Goal: Transaction & Acquisition: Purchase product/service

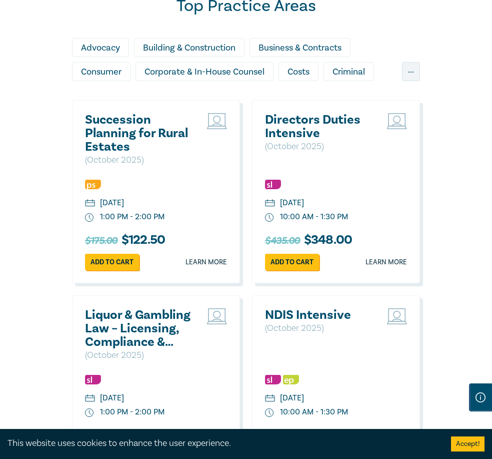
scroll to position [948, 0]
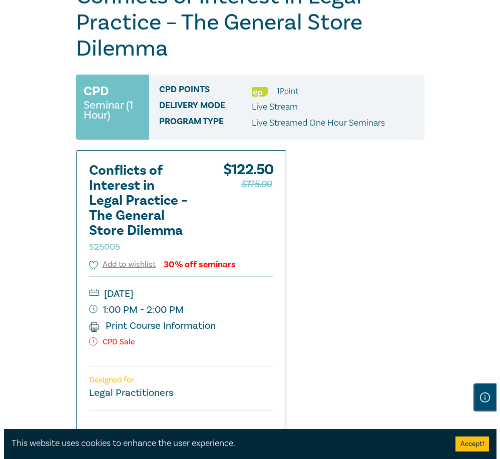
scroll to position [146, 0]
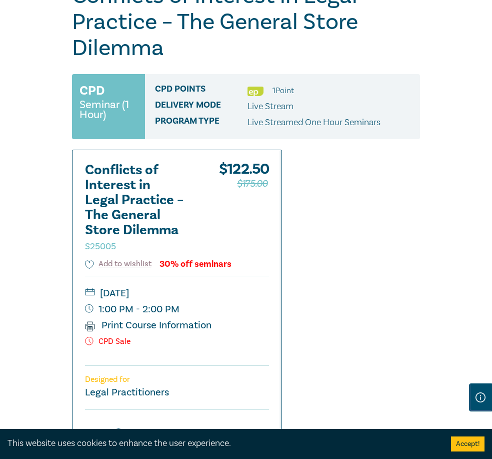
click at [269, 450] on link "Add to Cart" at bounding box center [205, 459] width 129 height 19
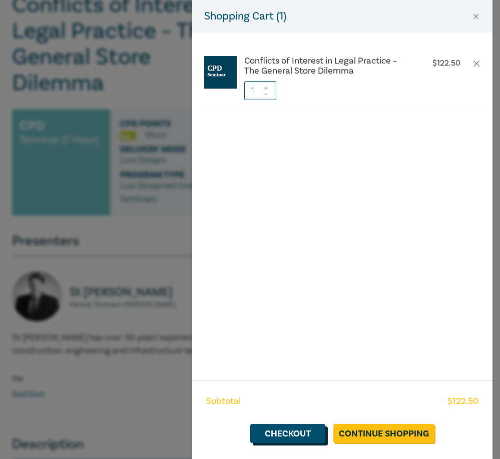
click at [312, 434] on link "Checkout" at bounding box center [287, 433] width 75 height 19
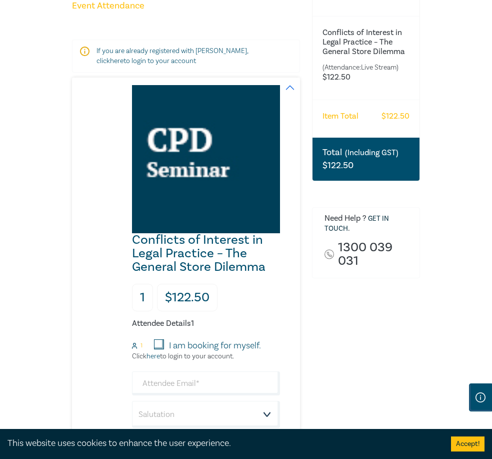
scroll to position [164, 0]
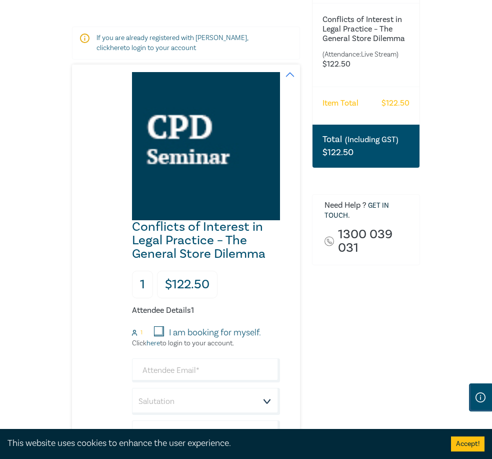
click at [154, 326] on input "I am booking for myself." at bounding box center [159, 331] width 10 height 10
checkbox input "true"
click at [132, 358] on input "email" at bounding box center [206, 370] width 148 height 24
type input "[EMAIL_ADDRESS][DOMAIN_NAME]"
type input "[PERSON_NAME]"
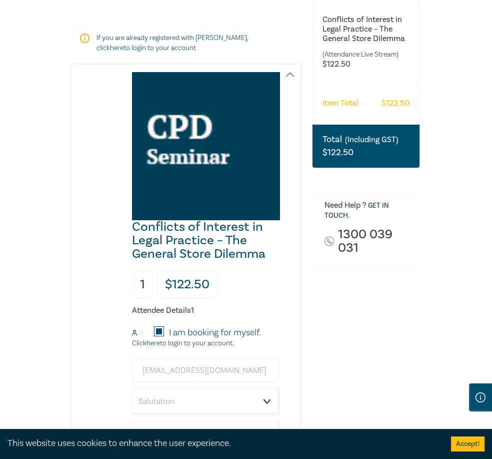
type input "Tragardh"
click at [280, 388] on select "Salutation Mr. Mrs. Ms. Miss Dr. Prof. Other" at bounding box center [206, 401] width 148 height 27
select select "Mr."
click at [132, 388] on select "Salutation Mr. Mrs. Ms. Miss Dr. Prof. Other" at bounding box center [206, 401] width 148 height 27
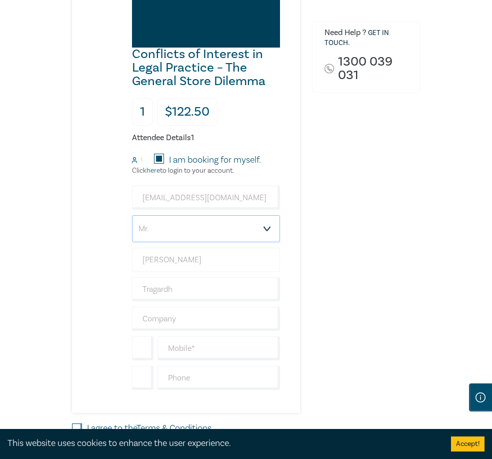
scroll to position [350, 0]
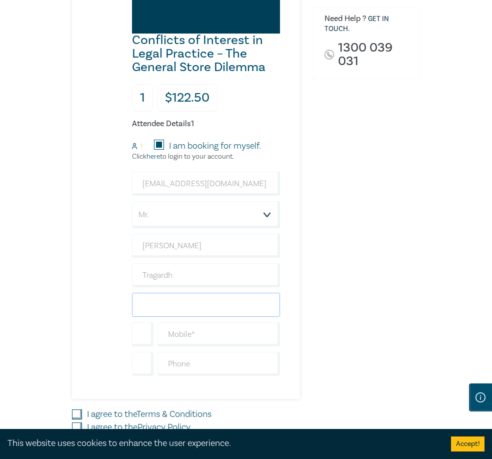
click at [170, 293] on input "text" at bounding box center [206, 305] width 148 height 24
type input "Duxton Hill"
click at [158, 322] on input "text" at bounding box center [219, 334] width 123 height 24
type input "0416085887"
click at [72, 409] on input "I agree to the Terms & Conditions" at bounding box center [77, 414] width 10 height 10
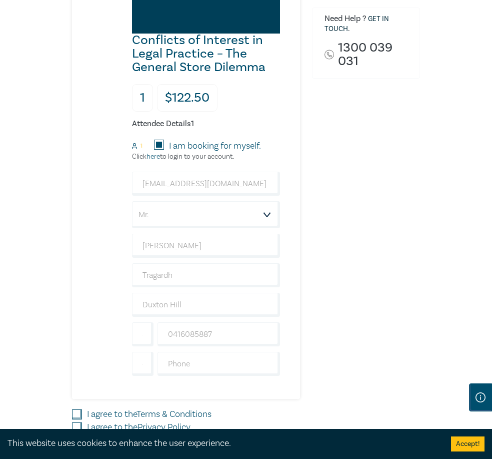
checkbox input "true"
click at [72, 421] on div "I agree to the Privacy Policy" at bounding box center [186, 427] width 228 height 13
click at [72, 422] on input "I agree to the Privacy Policy" at bounding box center [77, 427] width 10 height 10
checkbox input "true"
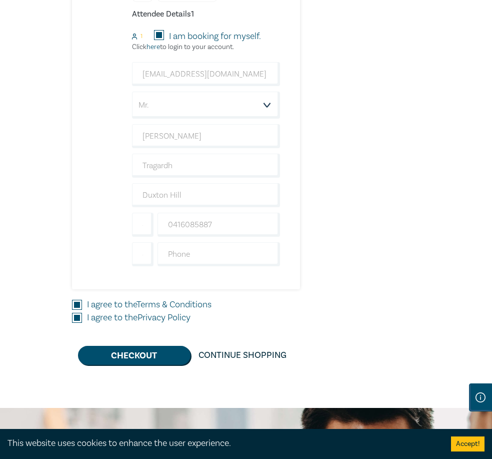
scroll to position [449, 0]
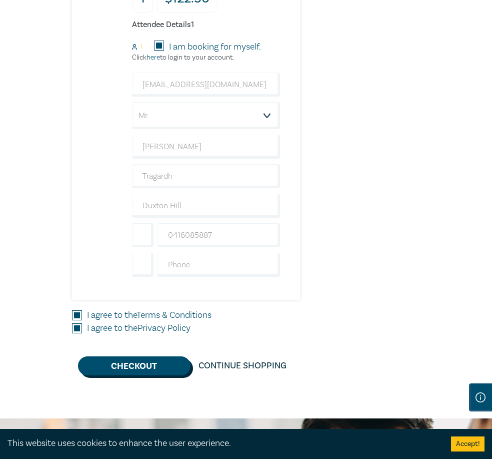
click at [136, 356] on button "Checkout" at bounding box center [134, 365] width 113 height 19
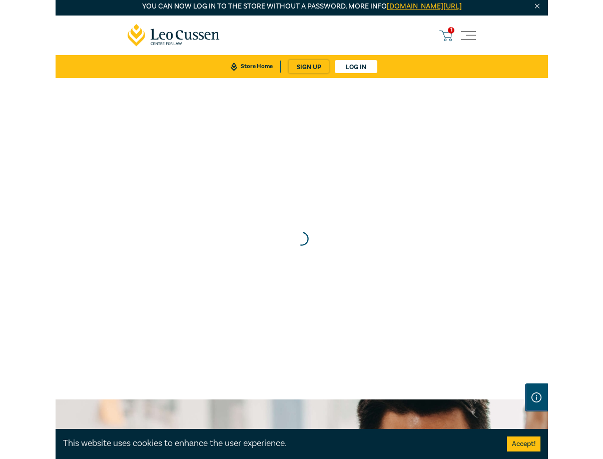
scroll to position [0, 0]
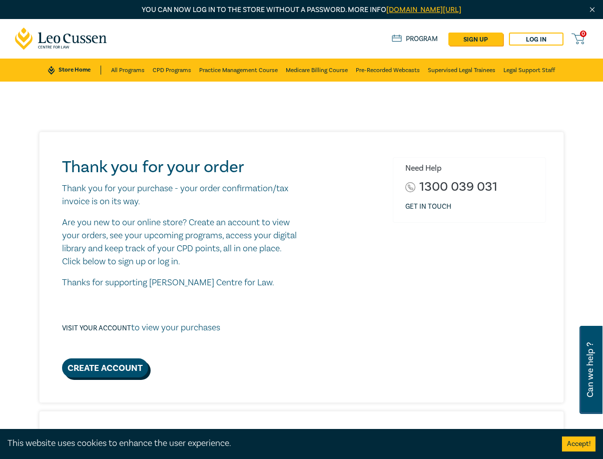
click at [118, 362] on link "Create Account" at bounding box center [105, 367] width 86 height 19
select select "AU"
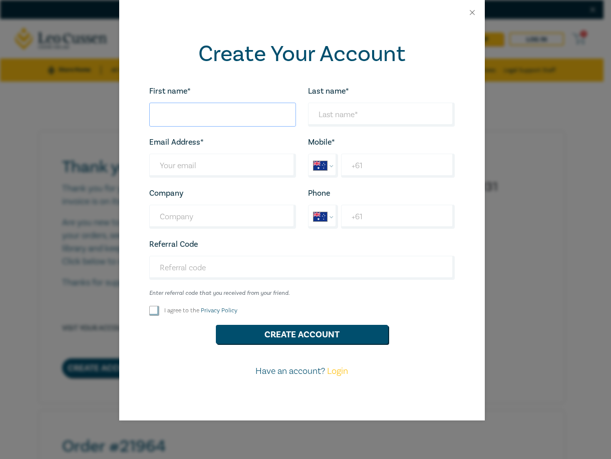
click at [230, 122] on input "First name*" at bounding box center [222, 115] width 147 height 24
type input "Andrew"
type input "apt@duxtonhill.com.au"
type input "Duxton Hill"
click at [214, 171] on input "Last name*" at bounding box center [222, 166] width 147 height 24
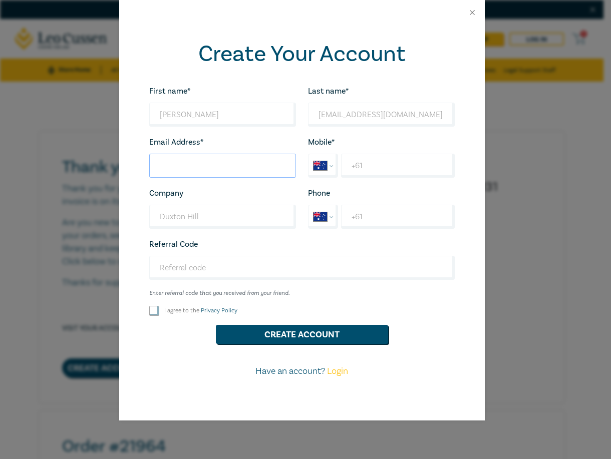
type input "apt@duxtonhill.com.au"
click at [353, 166] on input "+61" at bounding box center [397, 166] width 113 height 24
type input "+61 416 085 887"
click at [158, 312] on input "I agree to the Privacy Policy" at bounding box center [154, 311] width 10 height 10
checkbox input "true"
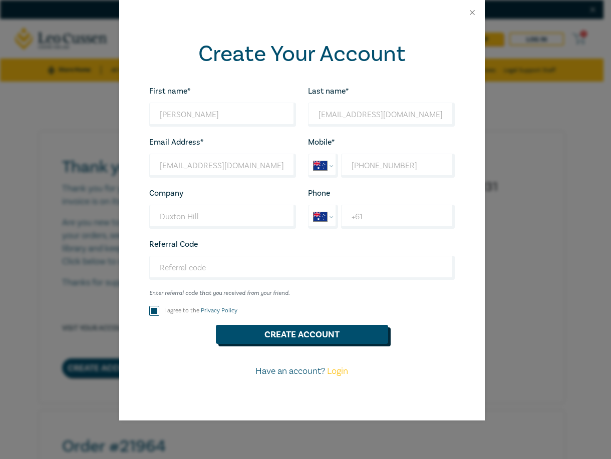
click at [288, 337] on button "Create Account" at bounding box center [302, 334] width 172 height 19
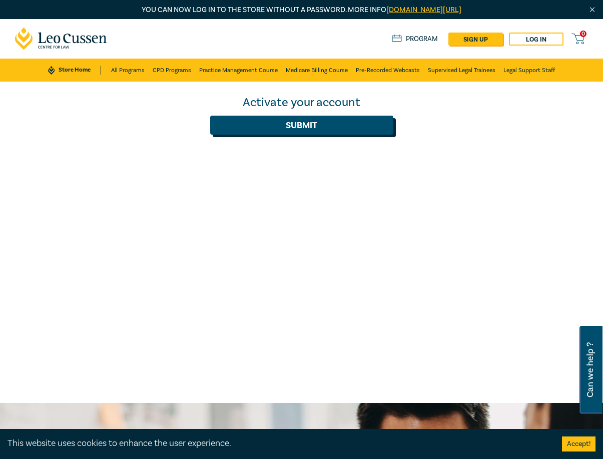
click at [350, 132] on button "Submit" at bounding box center [301, 125] width 183 height 19
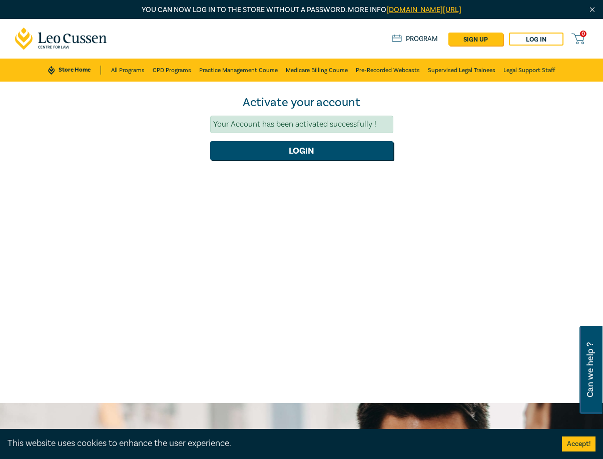
click at [337, 146] on form "Activate your account Your Account has been activated successfully ! Login" at bounding box center [301, 128] width 183 height 66
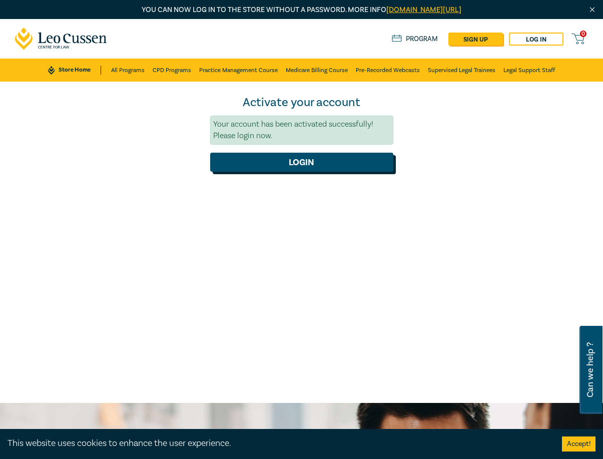
click at [331, 158] on button "Login" at bounding box center [301, 162] width 183 height 19
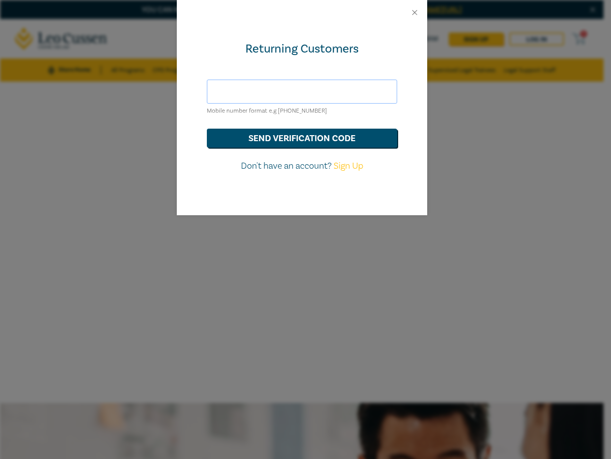
click at [287, 90] on input "text" at bounding box center [302, 92] width 190 height 24
click at [211, 126] on form "Mobile number format e.g +61 000000000 send verification code Don't have an acc…" at bounding box center [302, 126] width 190 height 93
click at [232, 96] on input "text" at bounding box center [302, 92] width 190 height 24
type input "+61416085887"
click at [263, 135] on button "send verification code" at bounding box center [302, 138] width 190 height 19
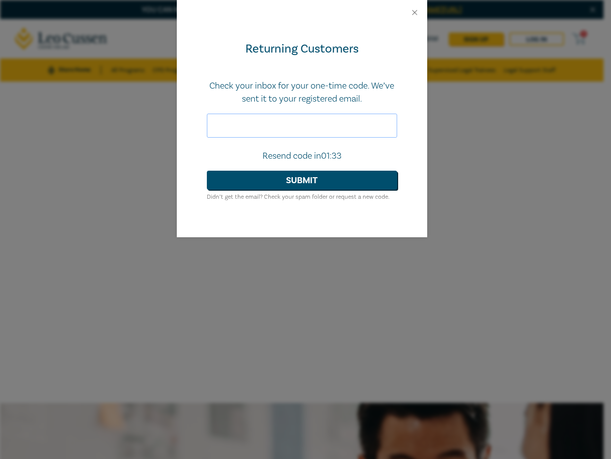
click at [254, 130] on input "text" at bounding box center [302, 126] width 190 height 24
type input "961401"
click at [283, 176] on button "Submit" at bounding box center [302, 180] width 190 height 19
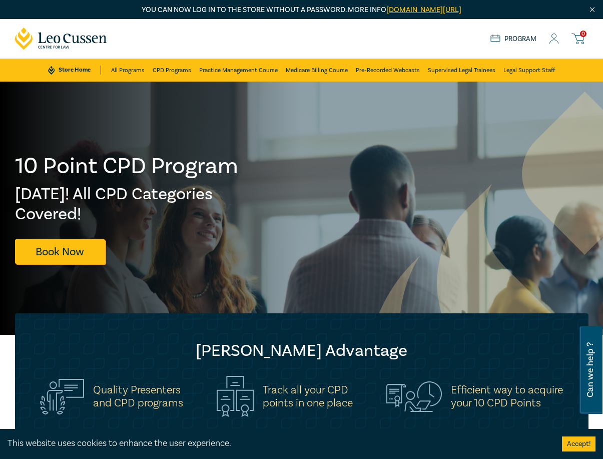
click at [498, 39] on icon at bounding box center [495, 39] width 10 height 9
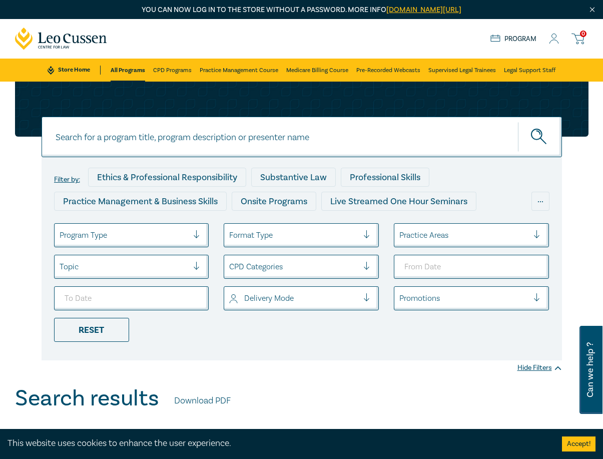
click at [552, 39] on icon at bounding box center [554, 39] width 10 height 11
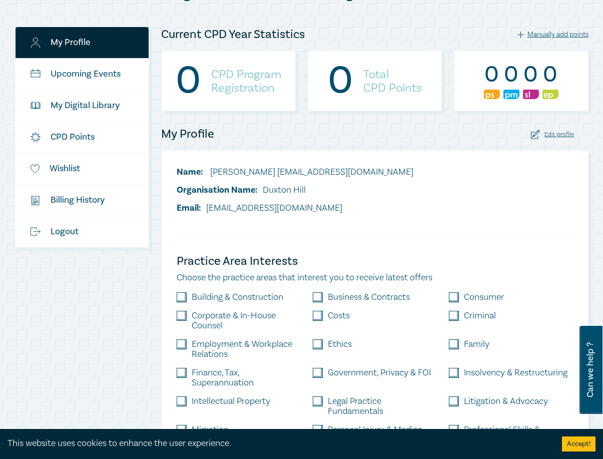
scroll to position [148, 0]
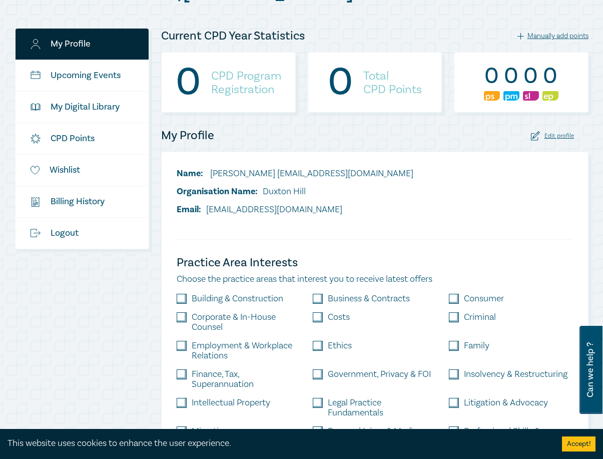
click at [551, 133] on div "Edit profile" at bounding box center [552, 136] width 43 height 10
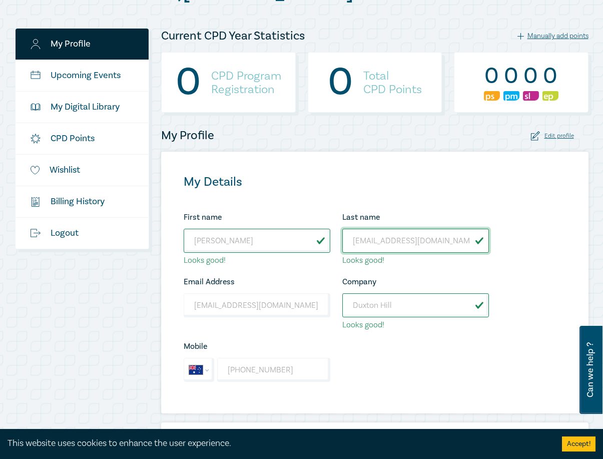
click at [400, 247] on input "[EMAIL_ADDRESS][DOMAIN_NAME]" at bounding box center [415, 241] width 147 height 24
drag, startPoint x: 433, startPoint y: 240, endPoint x: 338, endPoint y: 239, distance: 95.1
click at [338, 239] on div "Last name [EMAIL_ADDRESS][DOMAIN_NAME] Looks good!" at bounding box center [415, 239] width 159 height 56
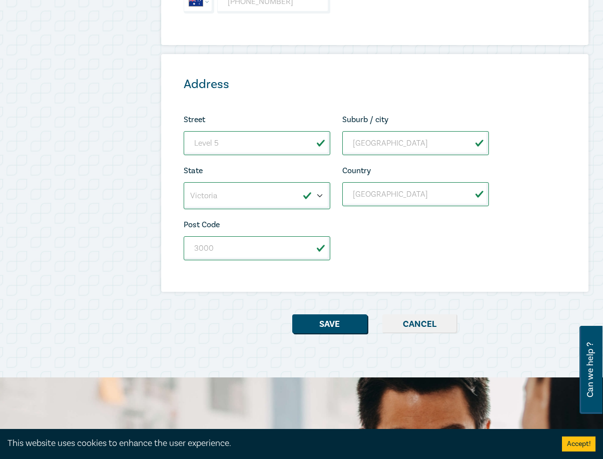
scroll to position [642, 0]
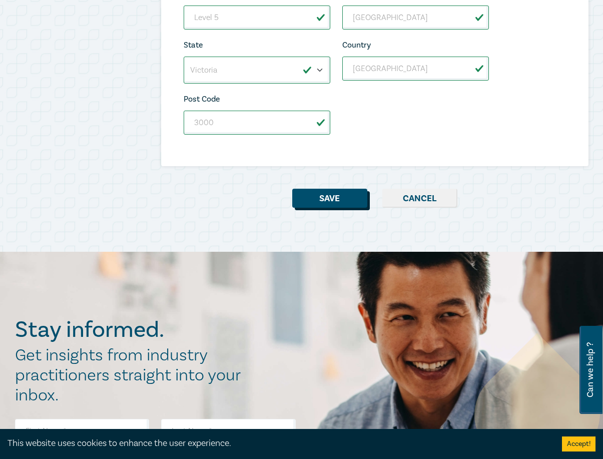
type input "Tragardh"
click at [334, 202] on button "Save" at bounding box center [329, 198] width 75 height 19
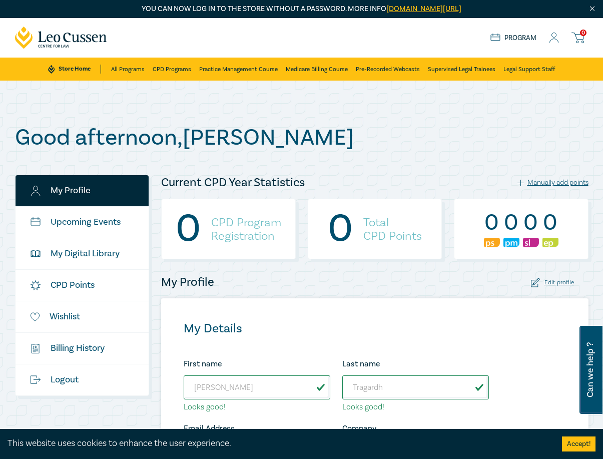
scroll to position [0, 0]
